Goal: Navigation & Orientation: Find specific page/section

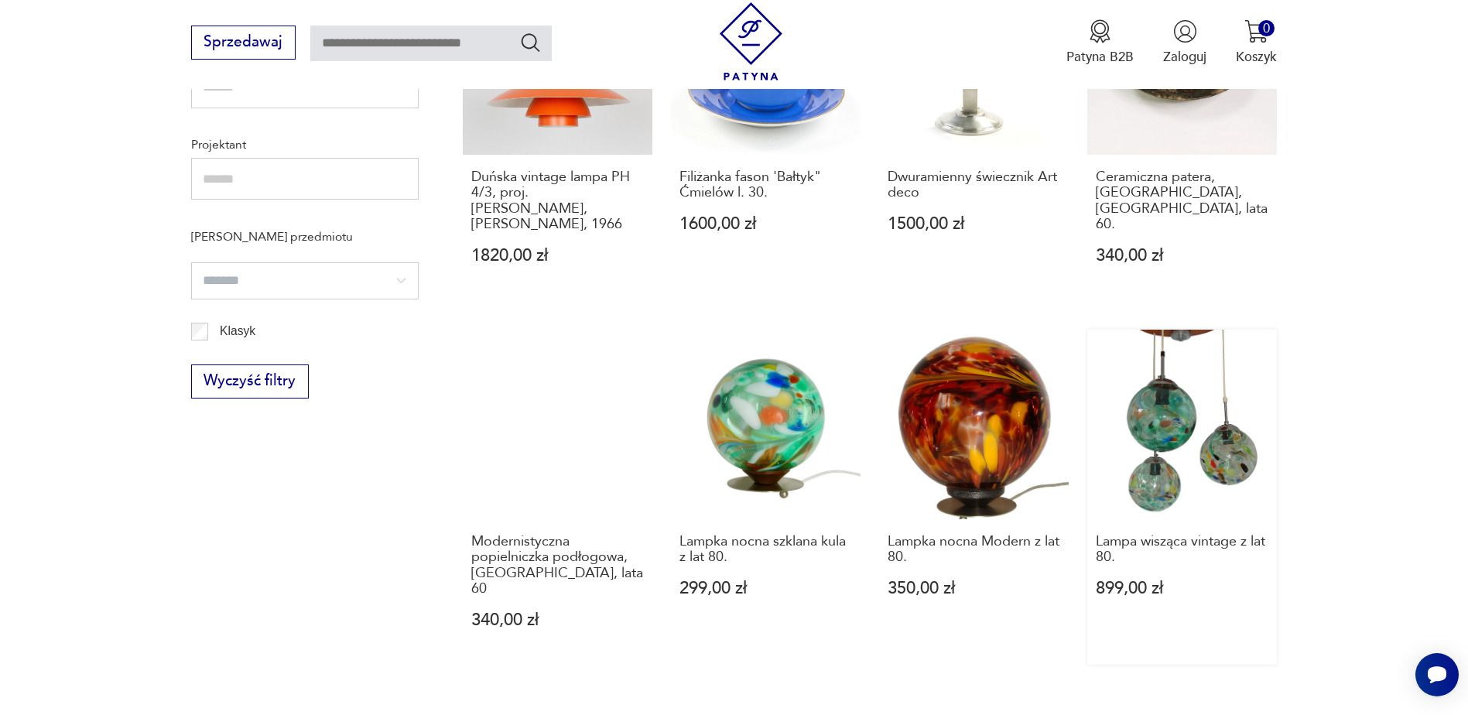
scroll to position [1316, 0]
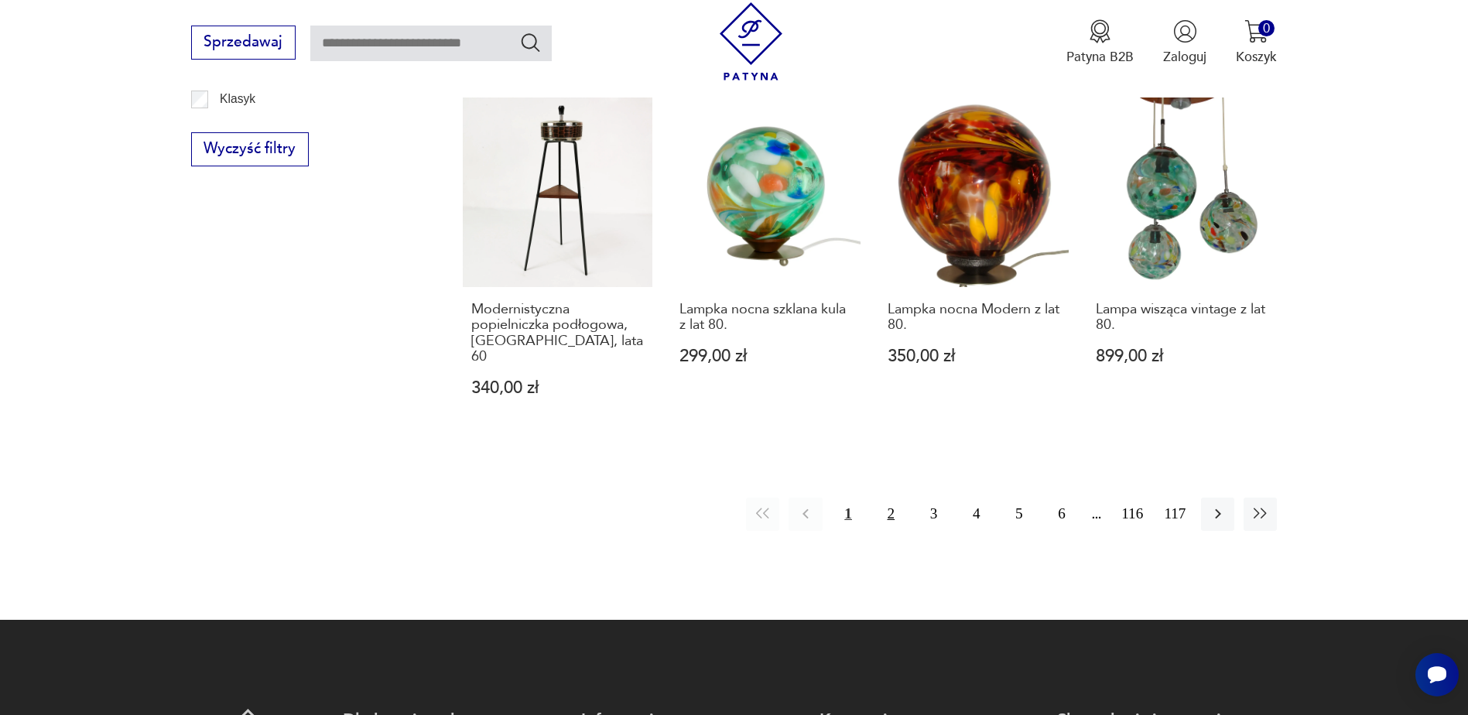
click at [896, 498] on button "2" at bounding box center [891, 514] width 33 height 33
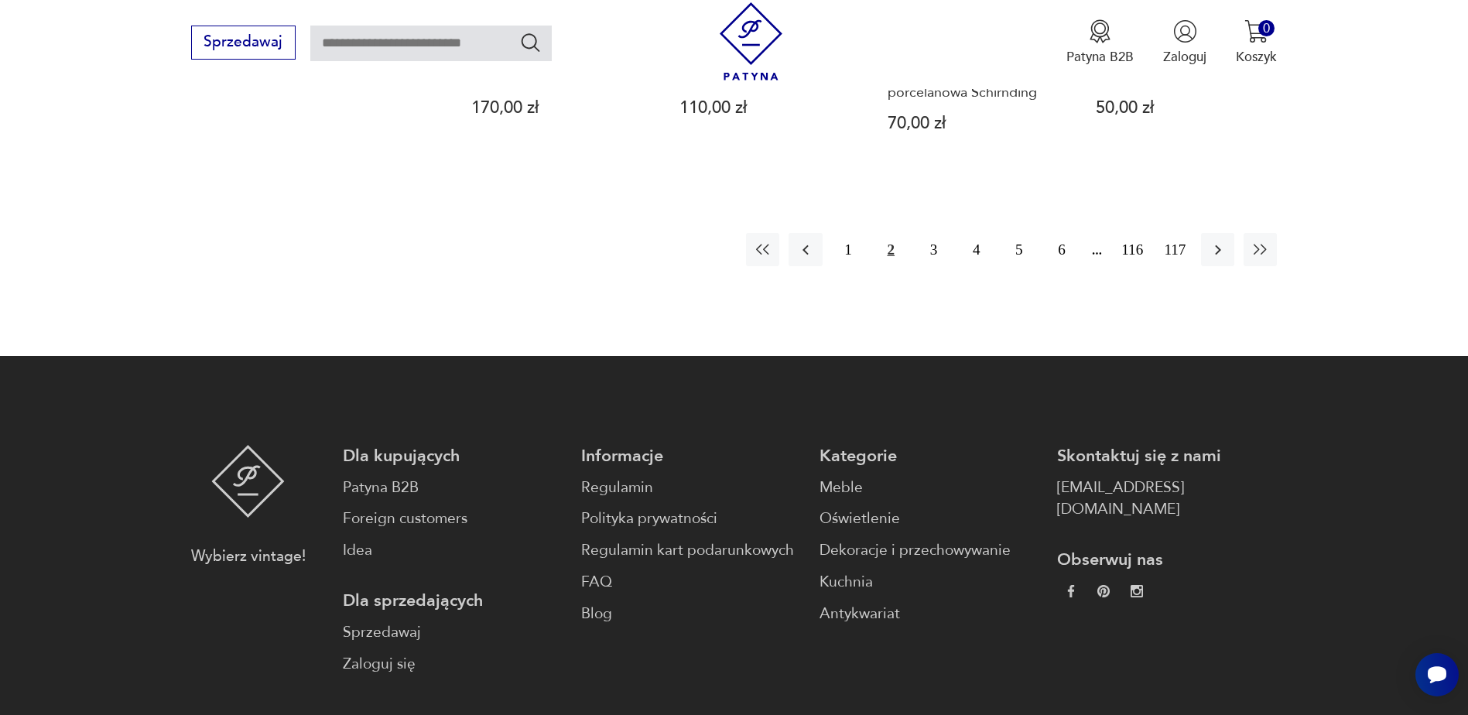
scroll to position [1640, 0]
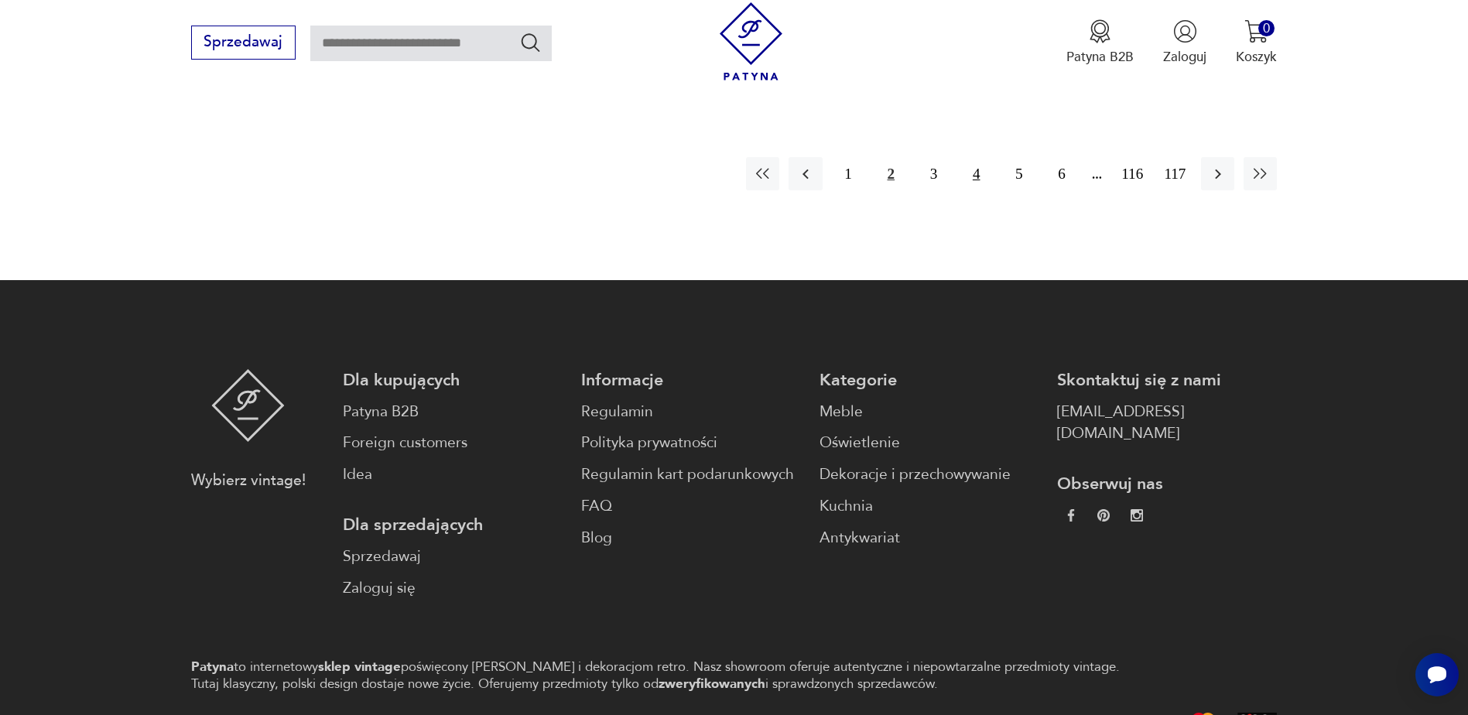
click at [982, 159] on button "4" at bounding box center [976, 173] width 33 height 33
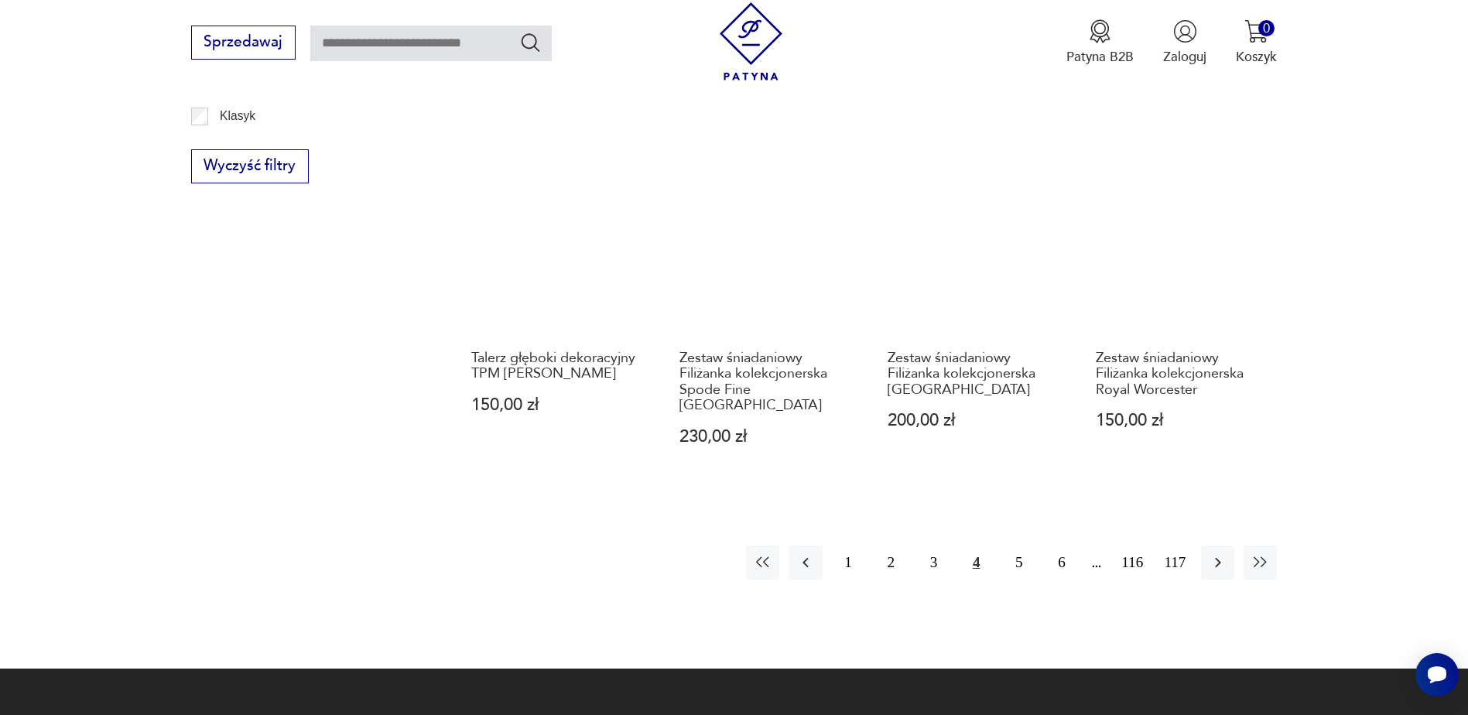
scroll to position [1408, 0]
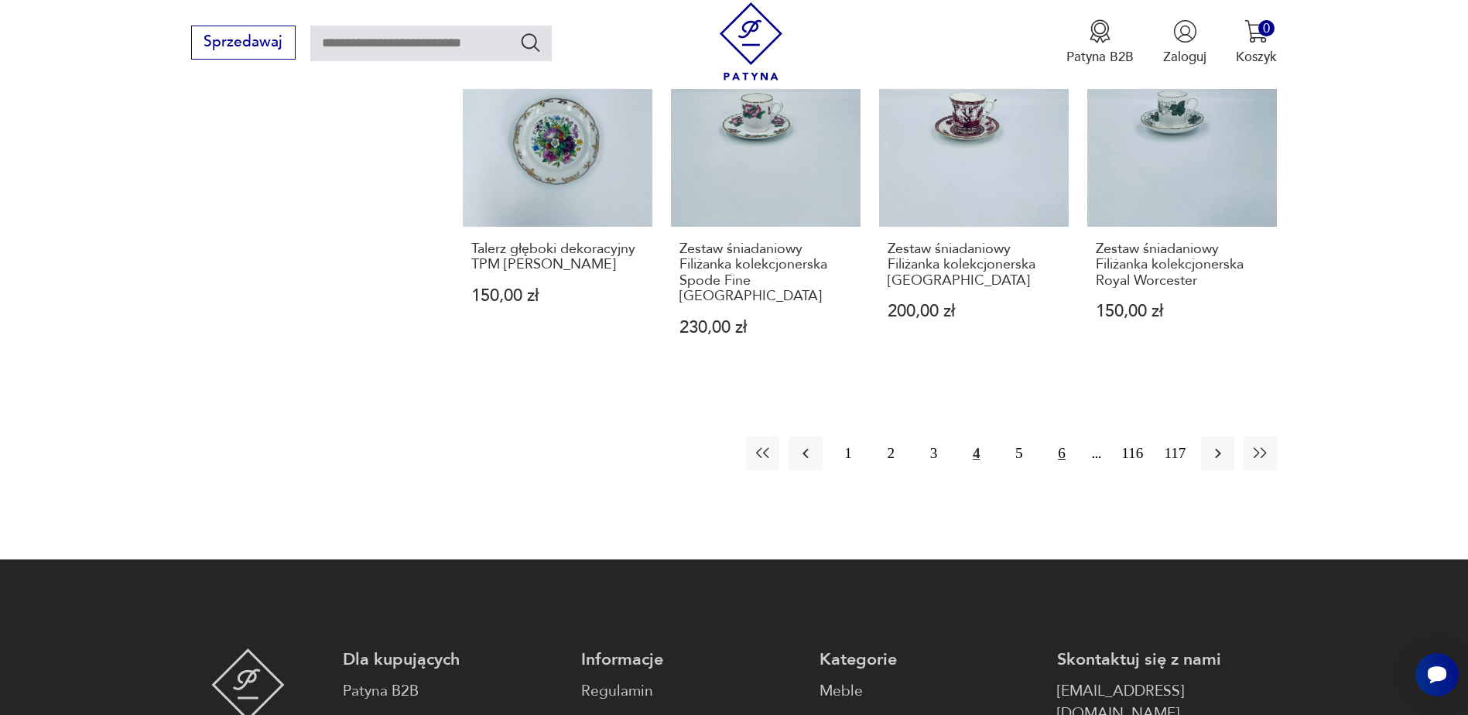
click at [1053, 437] on button "6" at bounding box center [1061, 453] width 33 height 33
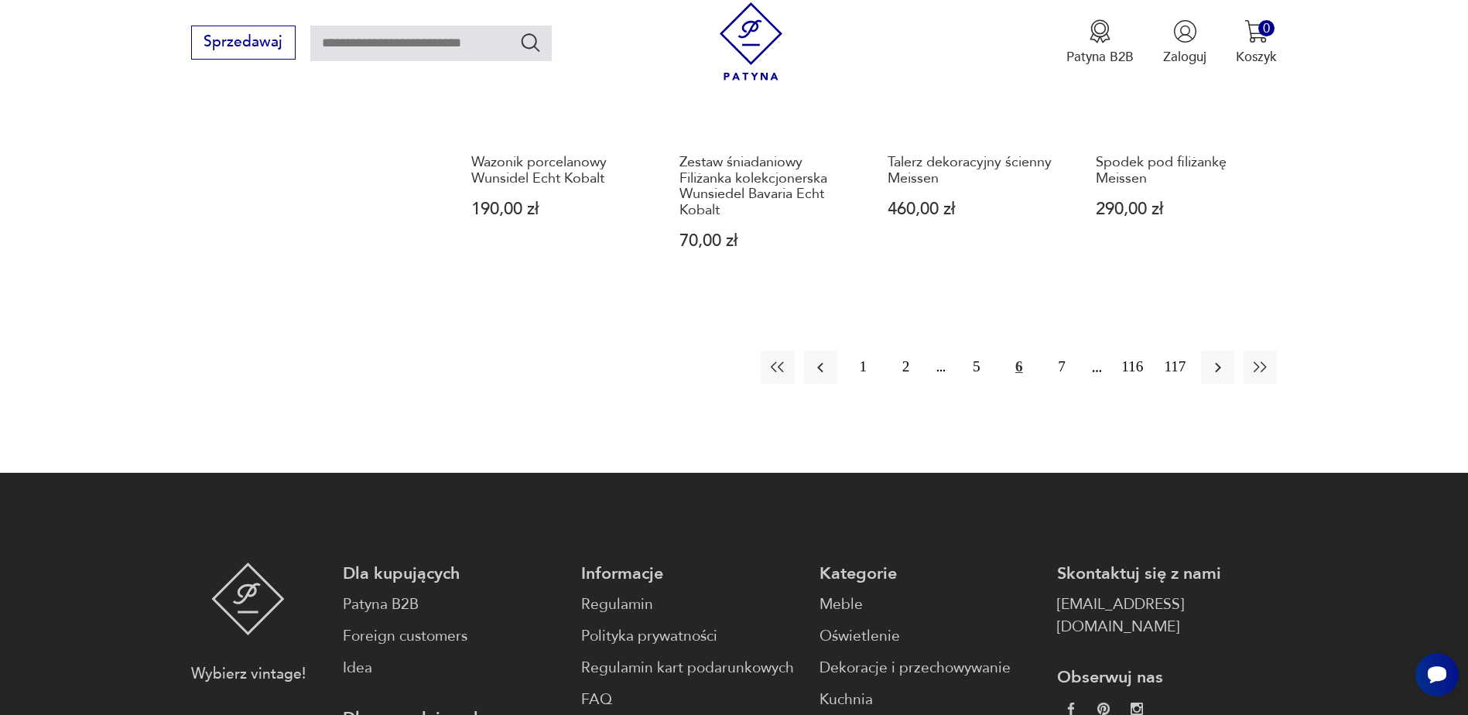
scroll to position [1568, 0]
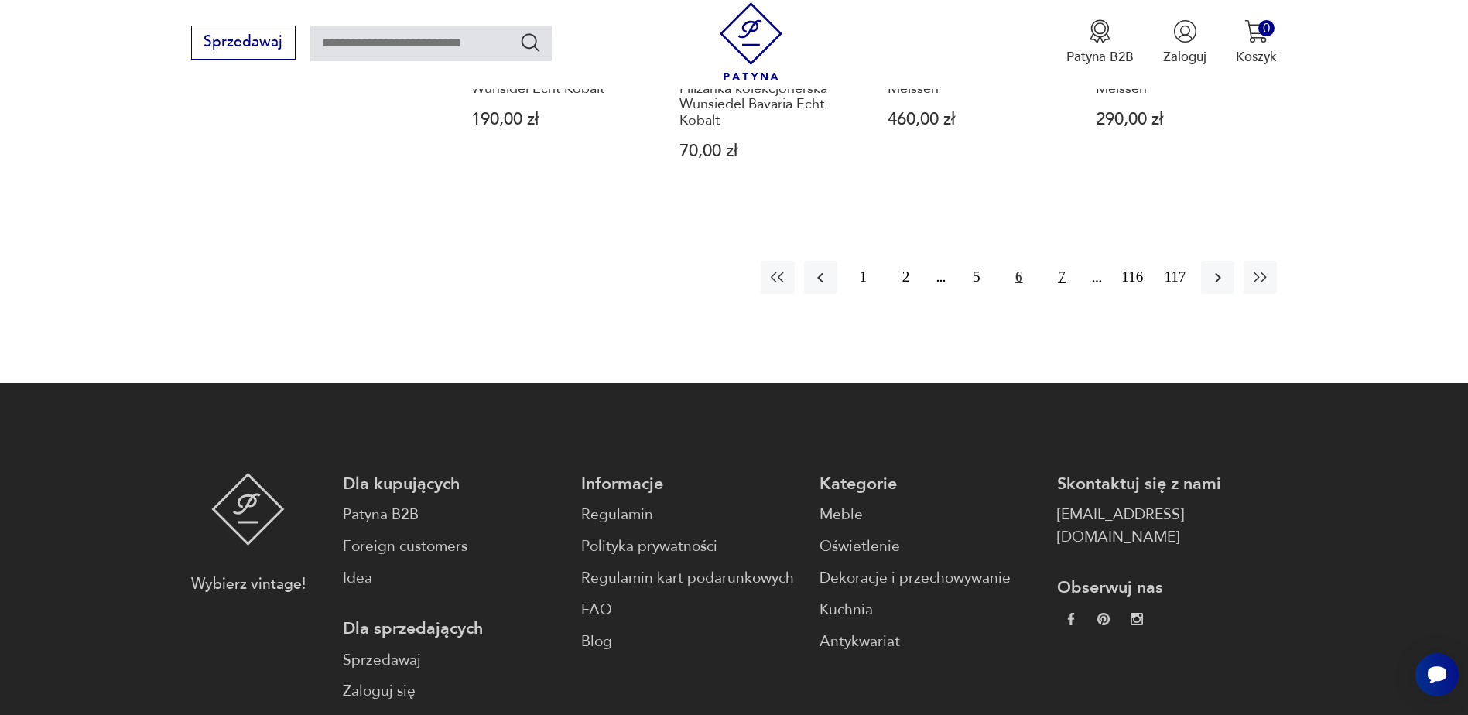
click at [1060, 294] on button "7" at bounding box center [1061, 277] width 33 height 33
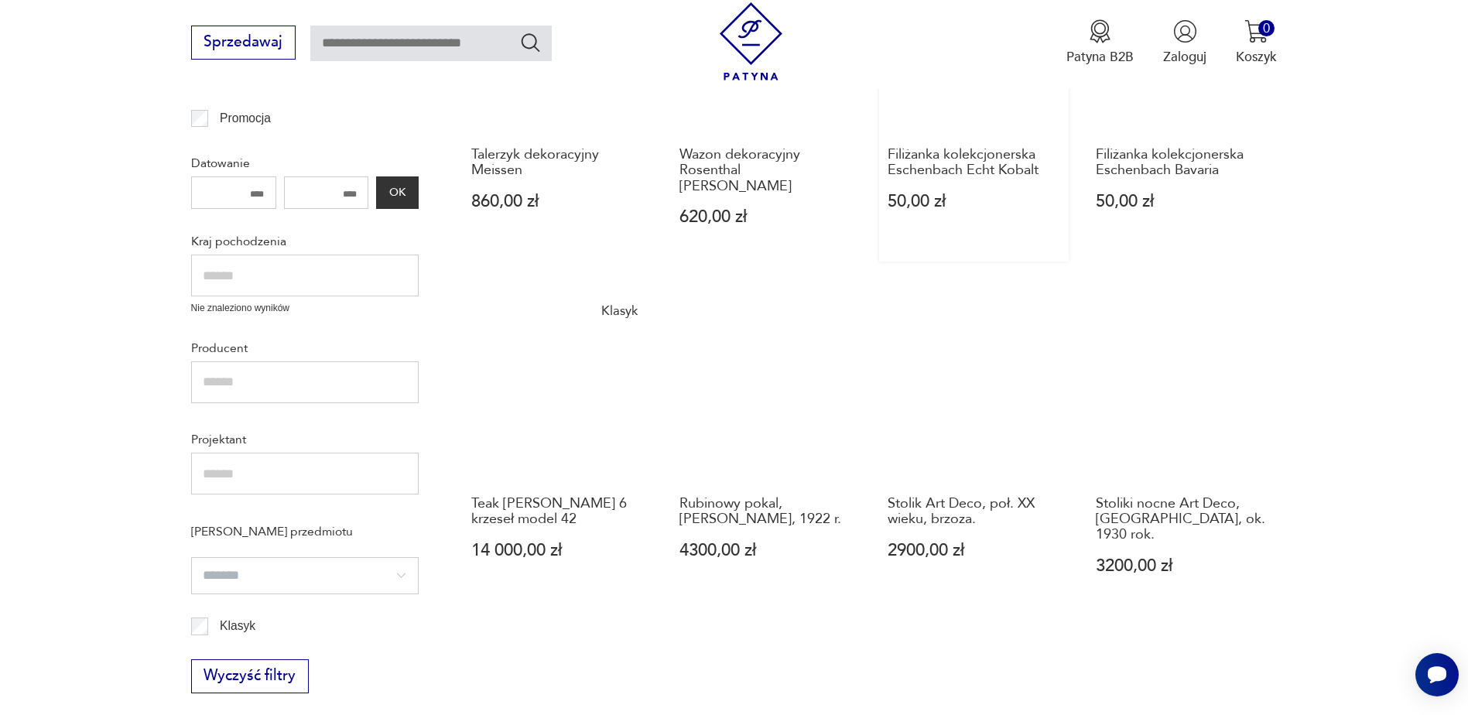
scroll to position [1176, 0]
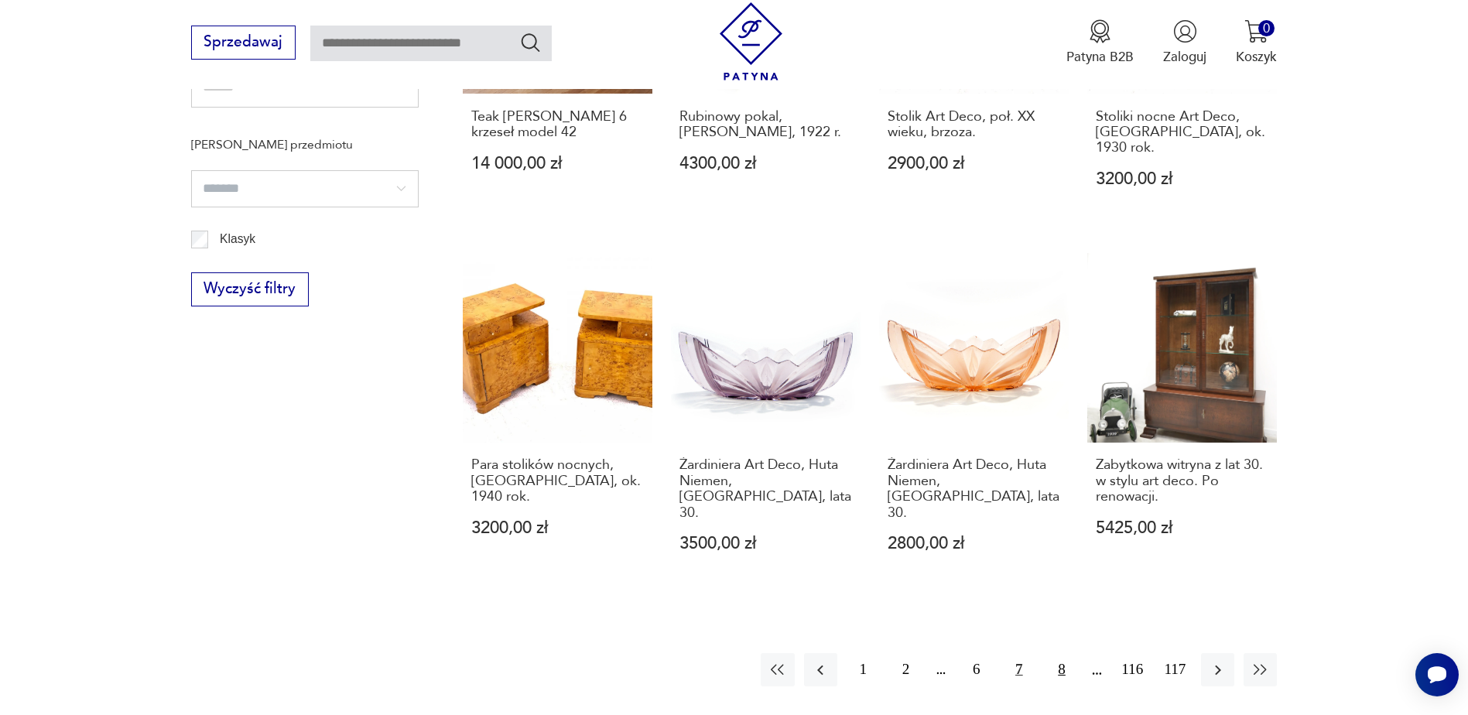
click at [1067, 653] on button "8" at bounding box center [1061, 669] width 33 height 33
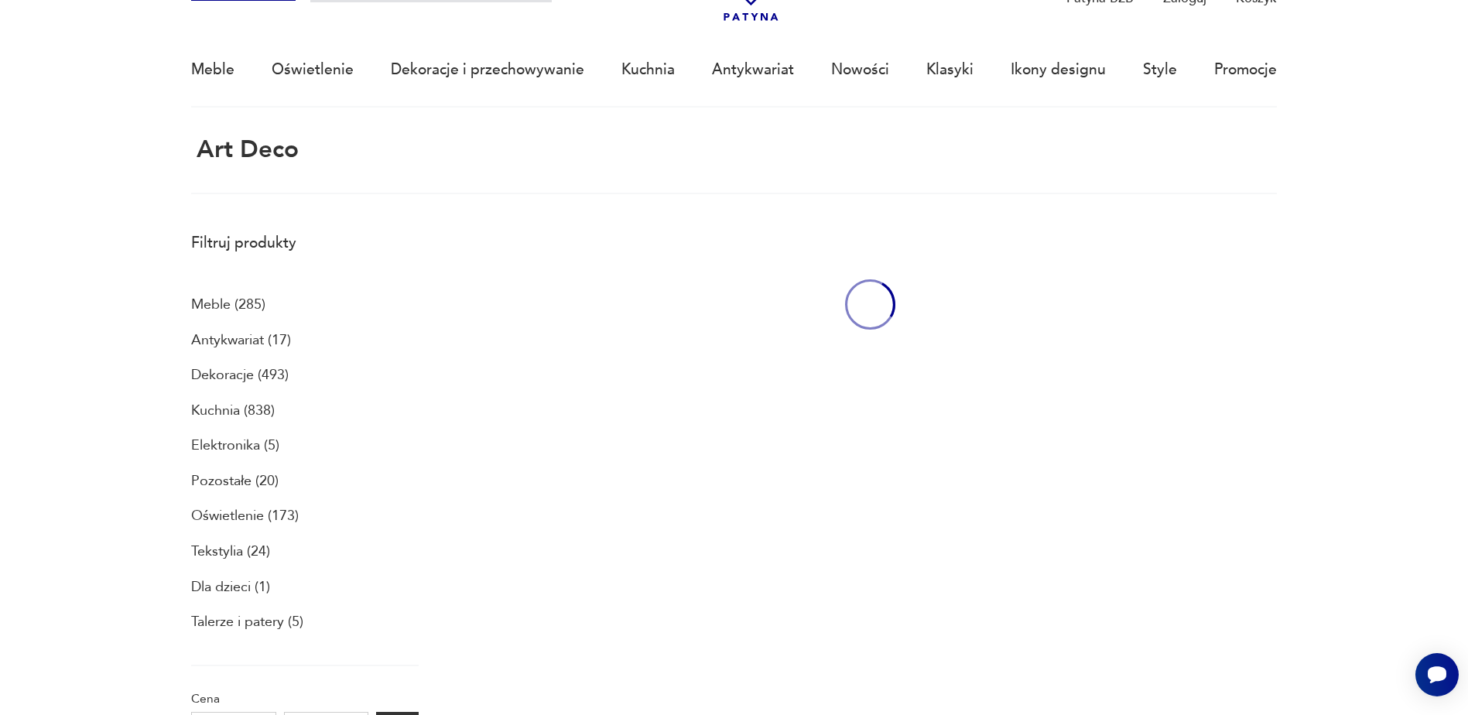
scroll to position [92, 0]
